Goal: Transaction & Acquisition: Book appointment/travel/reservation

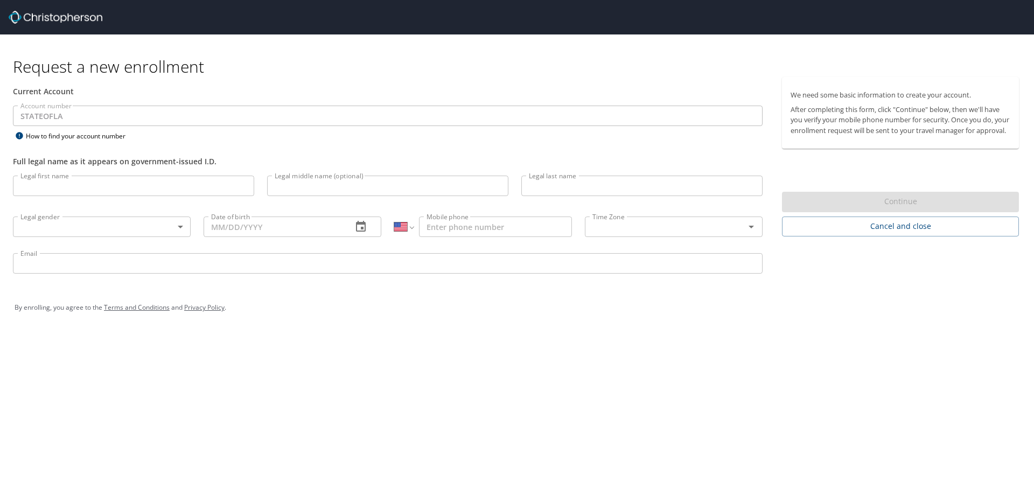
select select "US"
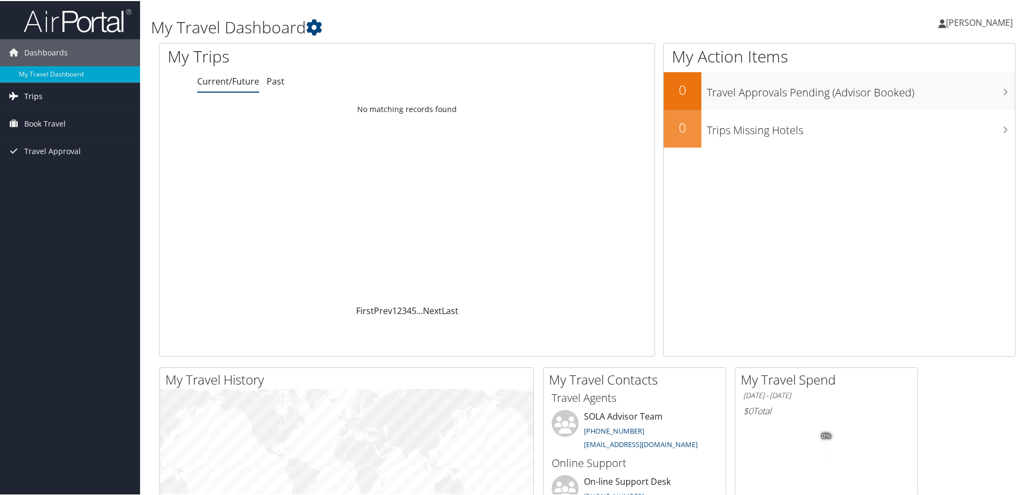
click at [27, 92] on span "Trips" at bounding box center [33, 95] width 18 height 27
click at [50, 171] on span "Book Travel" at bounding box center [44, 171] width 41 height 27
click at [47, 93] on link "Trips" at bounding box center [70, 95] width 140 height 27
click at [36, 169] on span "Book Travel" at bounding box center [44, 171] width 41 height 27
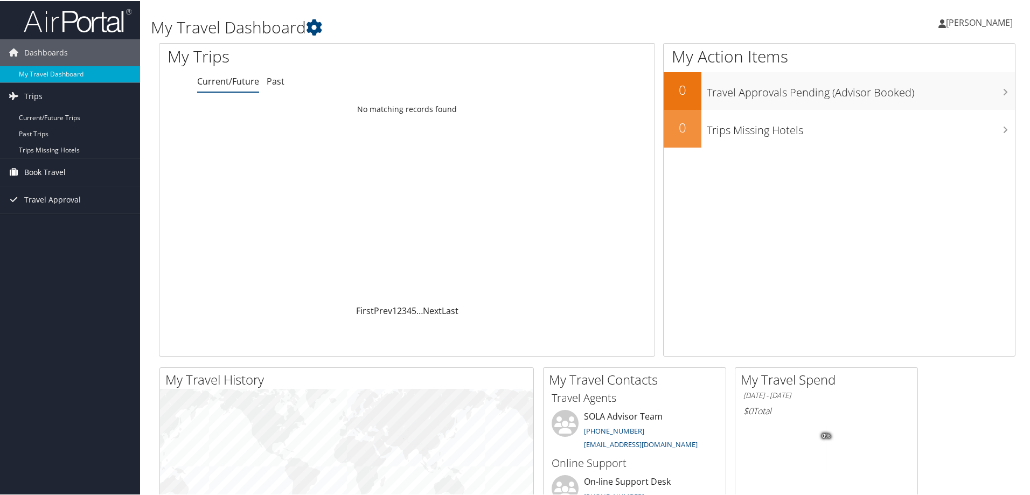
click at [36, 169] on span "Book Travel" at bounding box center [44, 171] width 41 height 27
click at [66, 207] on link "Book/Manage Online Trips" at bounding box center [70, 209] width 140 height 16
